Goal: Information Seeking & Learning: Learn about a topic

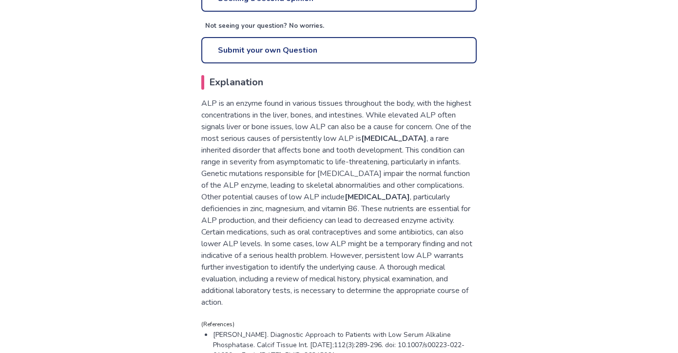
scroll to position [487, 0]
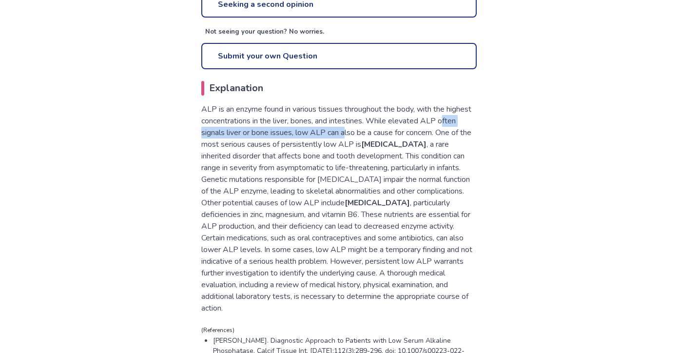
drag, startPoint x: 224, startPoint y: 130, endPoint x: 369, endPoint y: 133, distance: 145.7
click at [368, 133] on p "ALP is an enzyme found in various tissues throughout the body, with the highest…" at bounding box center [338, 208] width 275 height 211
click at [415, 133] on p "ALP is an enzyme found in various tissues throughout the body, with the highest…" at bounding box center [338, 208] width 275 height 211
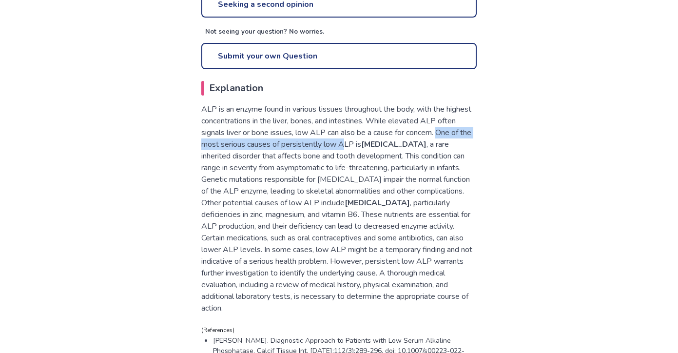
drag, startPoint x: 202, startPoint y: 143, endPoint x: 384, endPoint y: 143, distance: 182.2
click at [384, 143] on p "ALP is an enzyme found in various tissues throughout the body, with the highest…" at bounding box center [338, 208] width 275 height 211
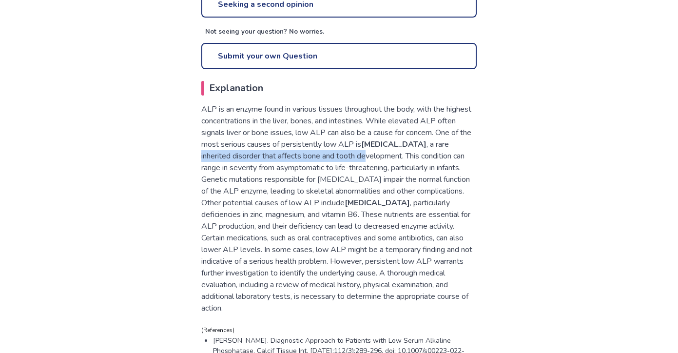
drag, startPoint x: 222, startPoint y: 156, endPoint x: 390, endPoint y: 160, distance: 167.7
click at [390, 160] on p "ALP is an enzyme found in various tissues throughout the body, with the highest…" at bounding box center [338, 208] width 275 height 211
drag, startPoint x: 433, startPoint y: 155, endPoint x: 453, endPoint y: 155, distance: 20.0
click at [453, 155] on p "ALP is an enzyme found in various tissues throughout the body, with the highest…" at bounding box center [338, 208] width 275 height 211
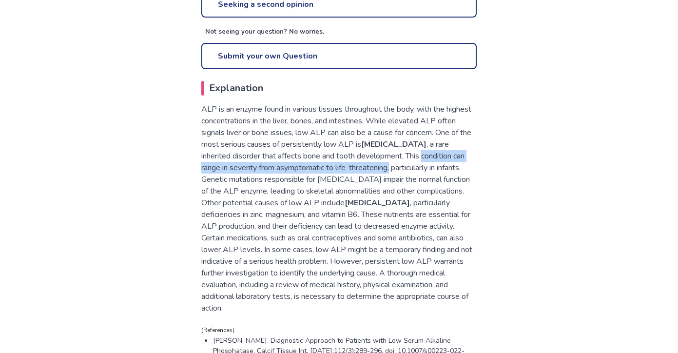
drag, startPoint x: 195, startPoint y: 166, endPoint x: 454, endPoint y: 166, distance: 259.2
click at [454, 166] on div "What happens if my alkaline phosphatase (ALP) levels are low? Reviewed by [PERS…" at bounding box center [339, 0] width 295 height 793
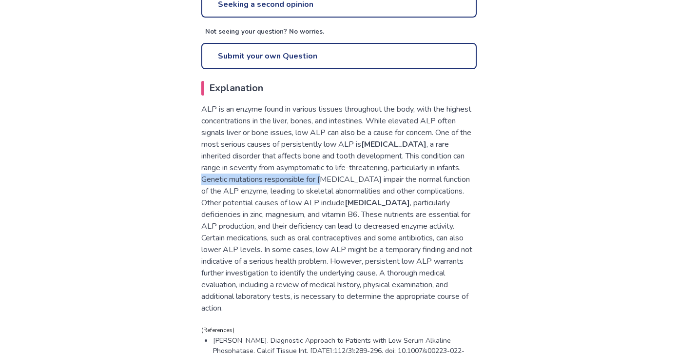
drag, startPoint x: 281, startPoint y: 176, endPoint x: 404, endPoint y: 181, distance: 123.4
click at [404, 181] on p "ALP is an enzyme found in various tissues throughout the body, with the highest…" at bounding box center [338, 208] width 275 height 211
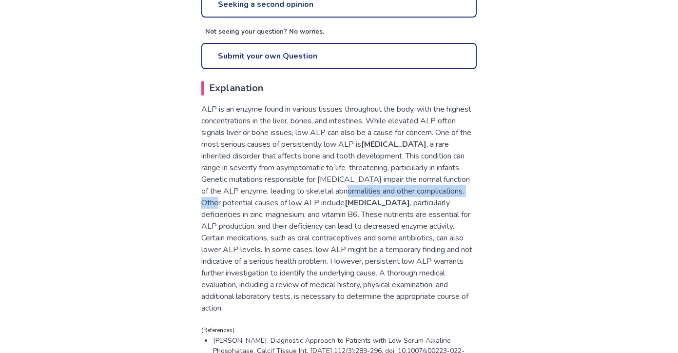
drag, startPoint x: 204, startPoint y: 204, endPoint x: 347, endPoint y: 206, distance: 143.3
click at [347, 206] on p "ALP is an enzyme found in various tissues throughout the body, with the highest…" at bounding box center [338, 208] width 275 height 211
click at [367, 199] on p "ALP is an enzyme found in various tissues throughout the body, with the highest…" at bounding box center [338, 208] width 275 height 211
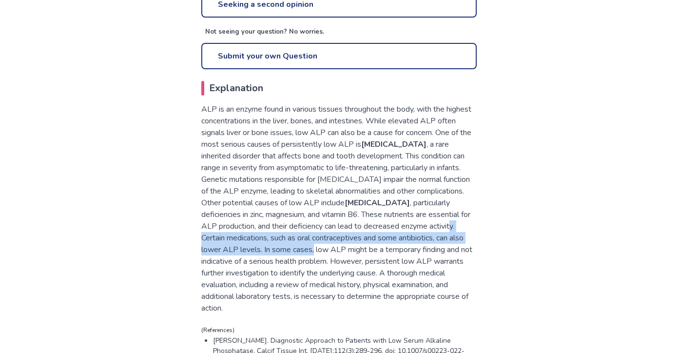
drag, startPoint x: 314, startPoint y: 234, endPoint x: 496, endPoint y: 247, distance: 182.2
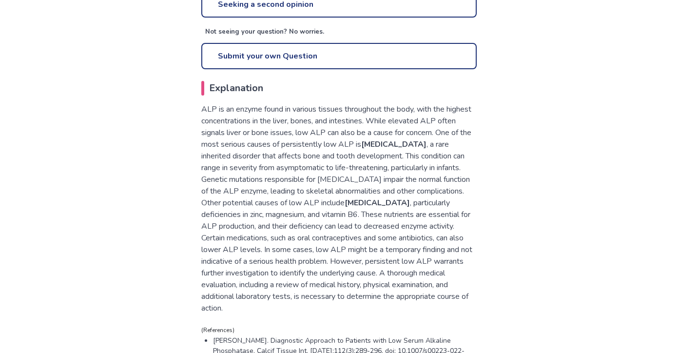
click at [309, 228] on p "ALP is an enzyme found in various tissues throughout the body, with the highest…" at bounding box center [338, 208] width 275 height 211
drag, startPoint x: 347, startPoint y: 249, endPoint x: 410, endPoint y: 247, distance: 62.9
click at [410, 247] on p "ALP is an enzyme found in various tissues throughout the body, with the highest…" at bounding box center [338, 208] width 275 height 211
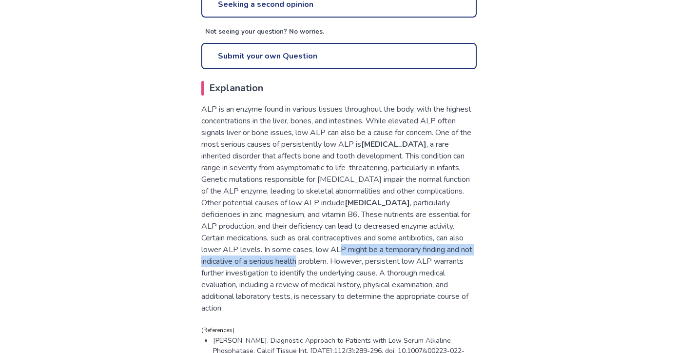
drag, startPoint x: 225, startPoint y: 261, endPoint x: 467, endPoint y: 263, distance: 241.7
click at [467, 263] on p "ALP is an enzyme found in various tissues throughout the body, with the highest…" at bounding box center [338, 208] width 275 height 211
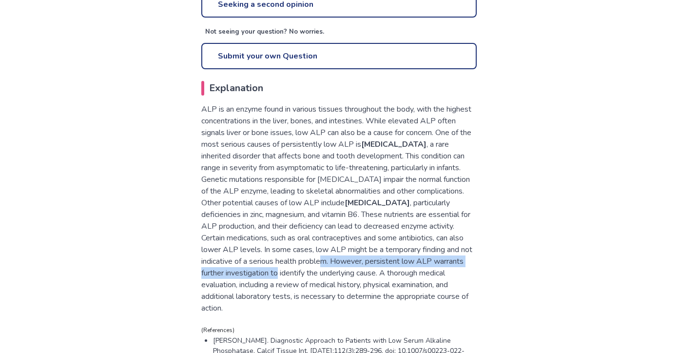
drag, startPoint x: 227, startPoint y: 271, endPoint x: 461, endPoint y: 276, distance: 234.4
click at [461, 276] on p "ALP is an enzyme found in various tissues throughout the body, with the highest…" at bounding box center [338, 208] width 275 height 211
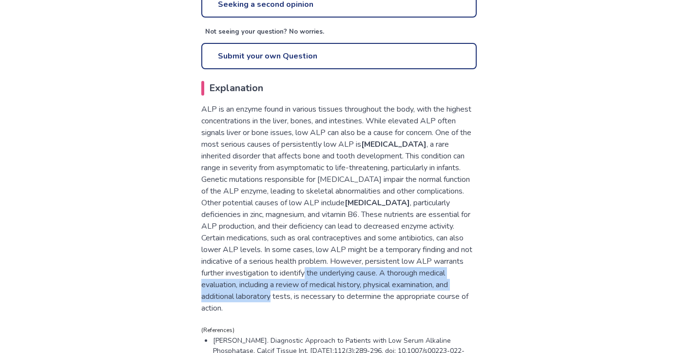
drag, startPoint x: 272, startPoint y: 284, endPoint x: 460, endPoint y: 296, distance: 188.0
click at [460, 296] on p "ALP is an enzyme found in various tissues throughout the body, with the highest…" at bounding box center [338, 208] width 275 height 211
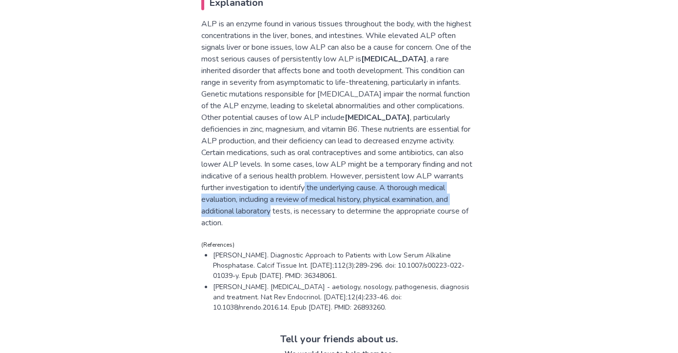
scroll to position [585, 0]
